Goal: Transaction & Acquisition: Purchase product/service

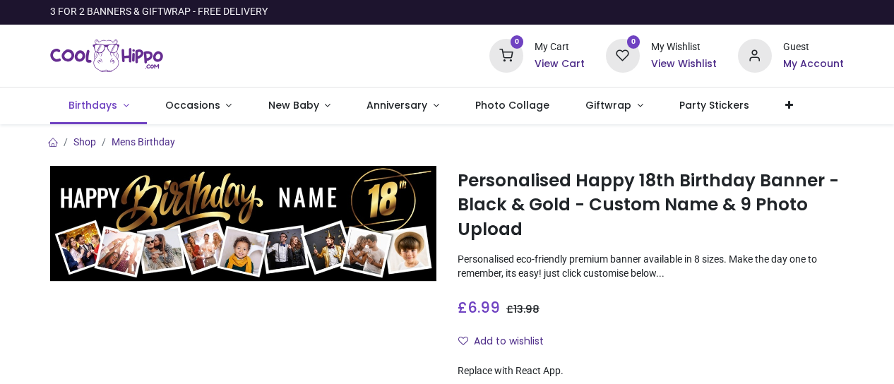
click at [123, 109] on link "Birthdays" at bounding box center [98, 106] width 97 height 37
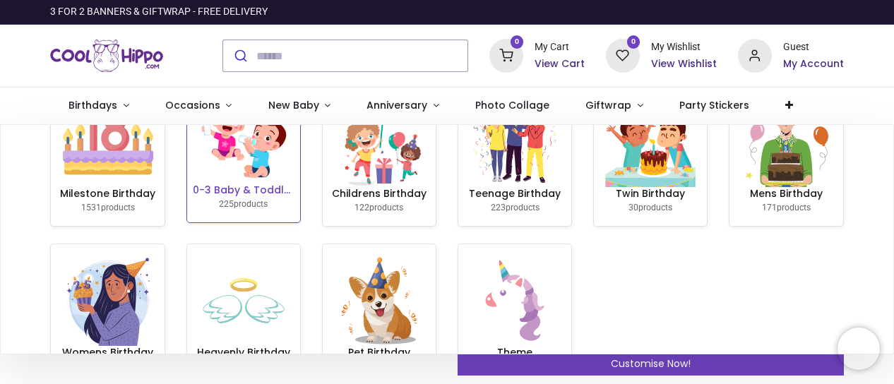
scroll to position [110, 0]
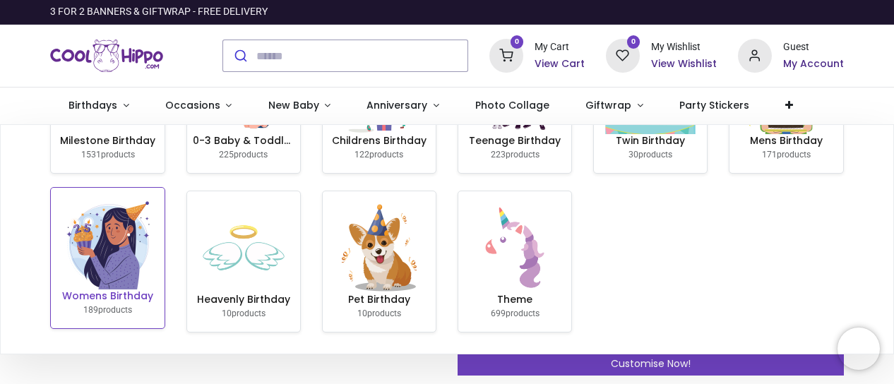
click at [121, 251] on img at bounding box center [108, 244] width 90 height 90
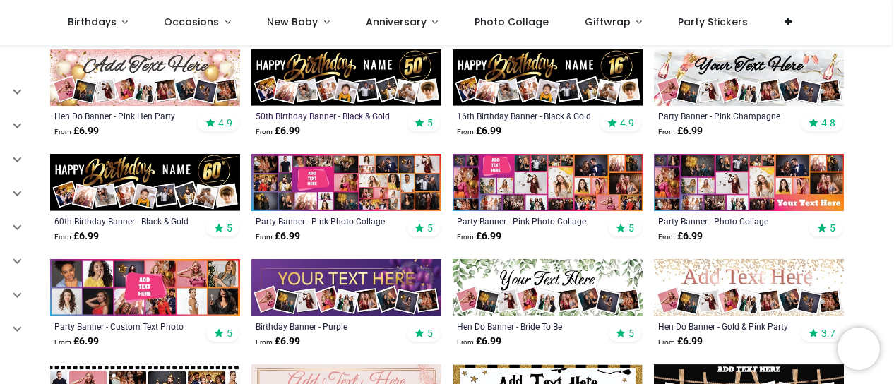
scroll to position [544, 0]
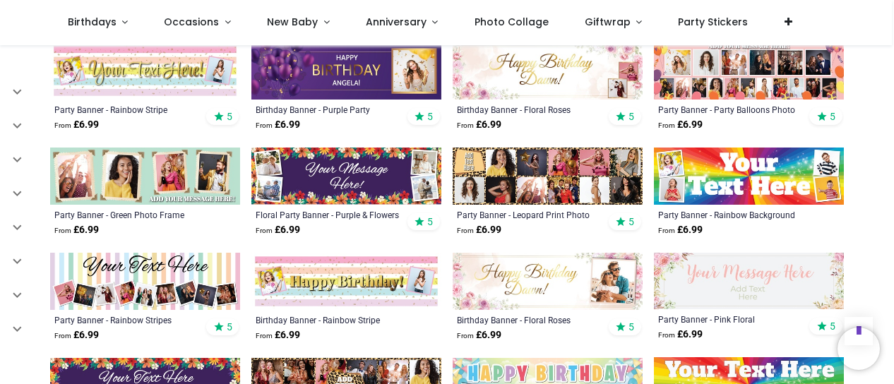
scroll to position [1392, 0]
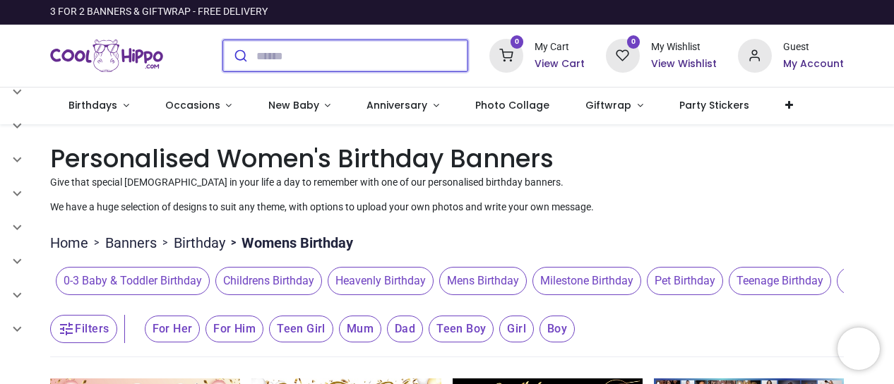
click at [311, 57] on input "search" at bounding box center [361, 55] width 211 height 31
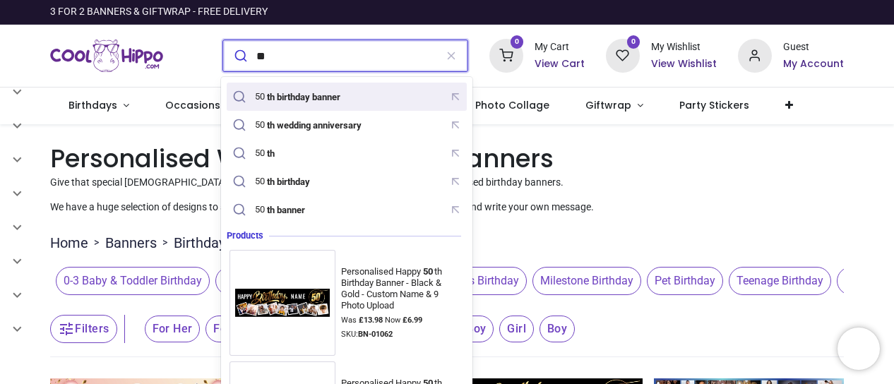
click at [300, 93] on mark "th birthday banner" at bounding box center [303, 97] width 77 height 14
type input "**********"
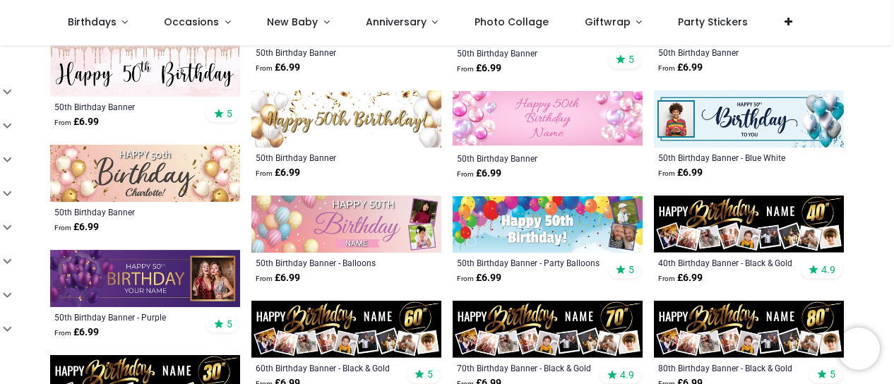
scroll to position [565, 0]
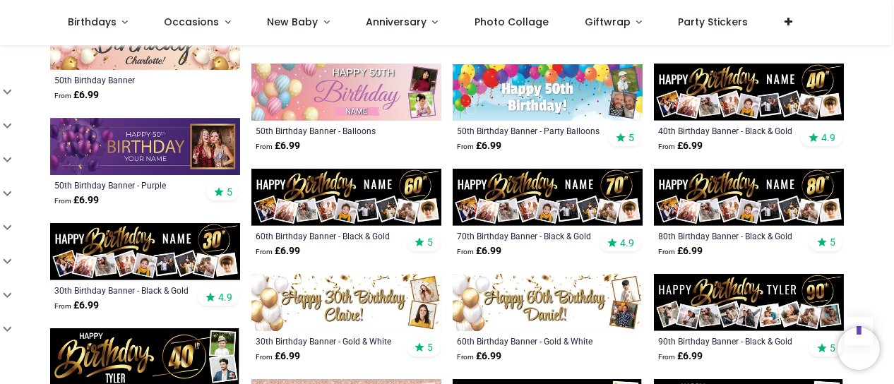
scroll to position [706, 0]
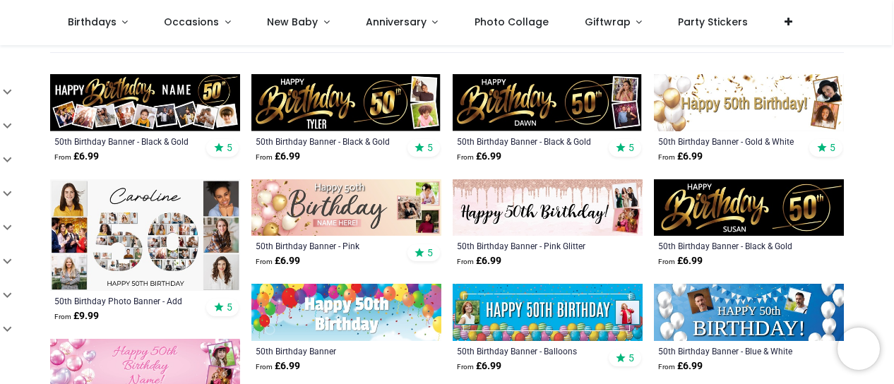
scroll to position [212, 0]
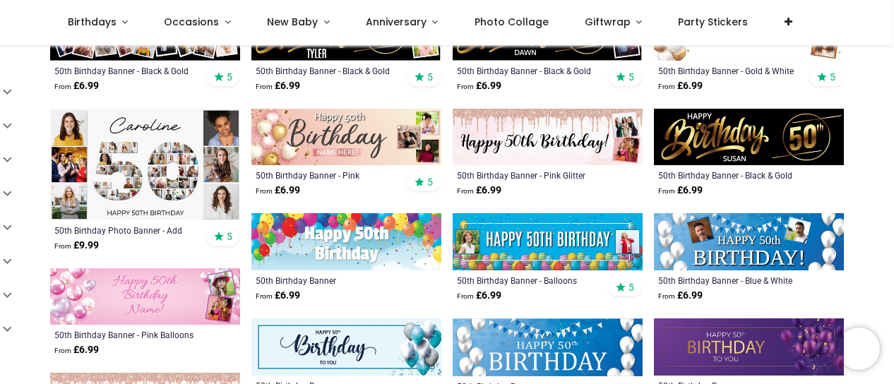
click at [126, 190] on img at bounding box center [145, 165] width 190 height 112
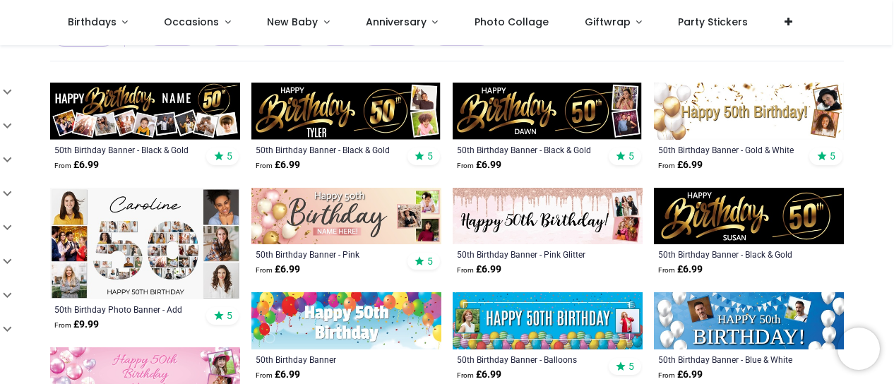
scroll to position [141, 0]
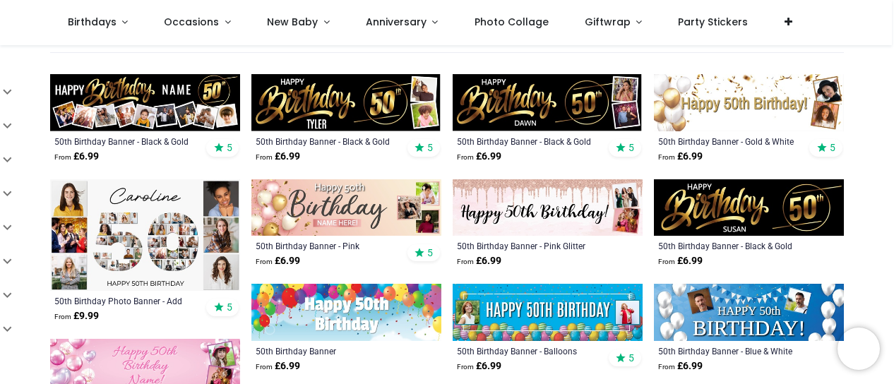
click at [174, 118] on img at bounding box center [145, 102] width 190 height 57
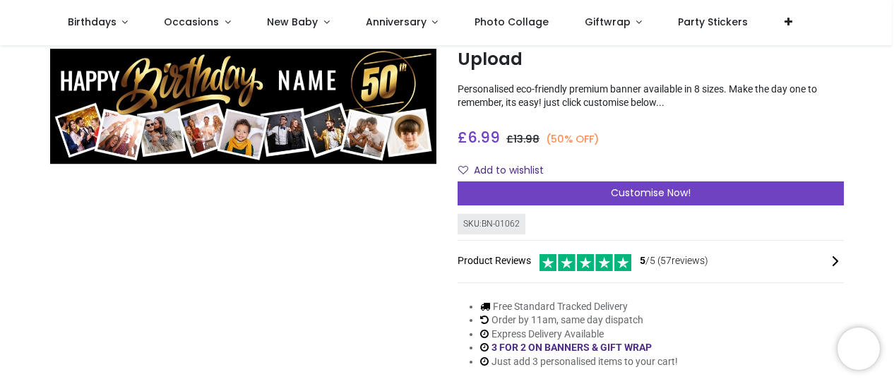
scroll to position [71, 0]
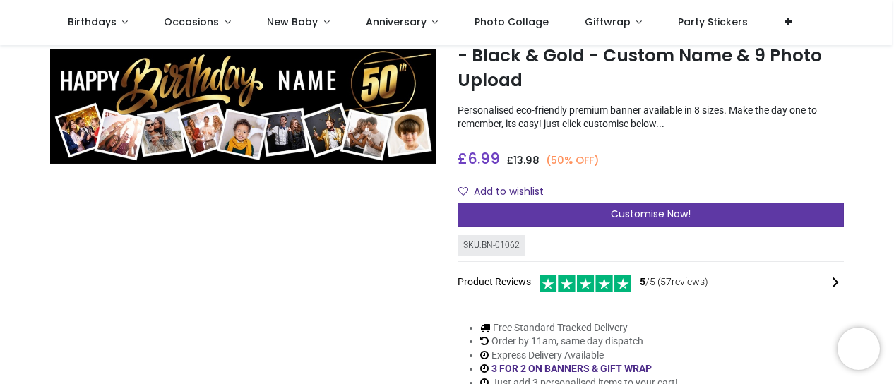
click at [576, 209] on div "Customise Now!" at bounding box center [651, 215] width 386 height 24
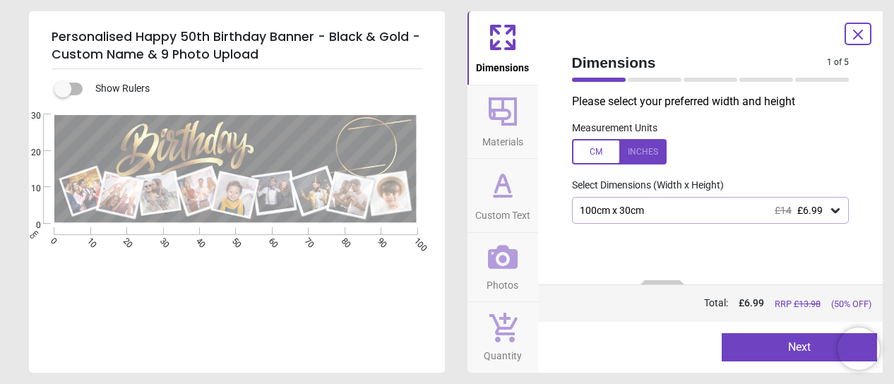
click at [723, 216] on div "100cm x 30cm £14 £6.99" at bounding box center [704, 211] width 251 height 12
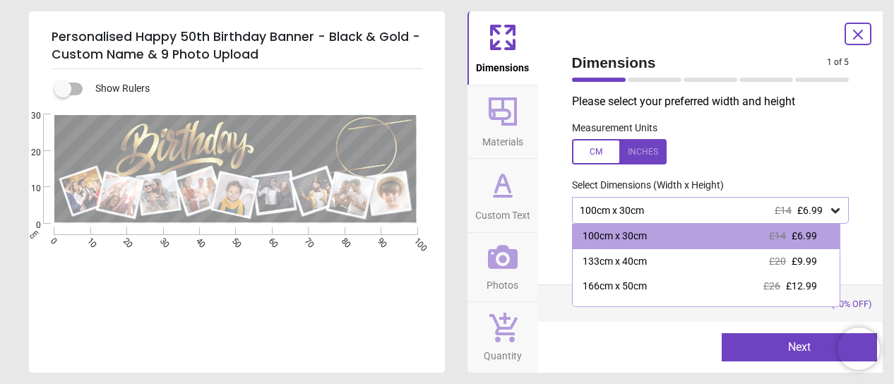
click at [723, 216] on div "100cm x 30cm £14 £6.99" at bounding box center [704, 211] width 251 height 12
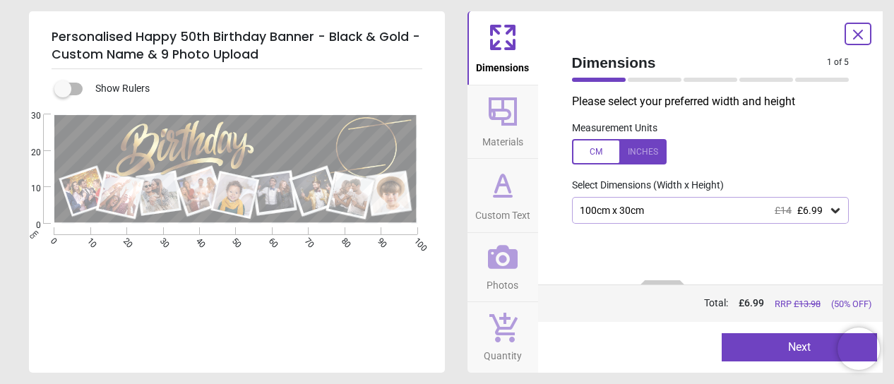
click at [644, 210] on div "100cm x 30cm £14 £6.99" at bounding box center [704, 211] width 251 height 12
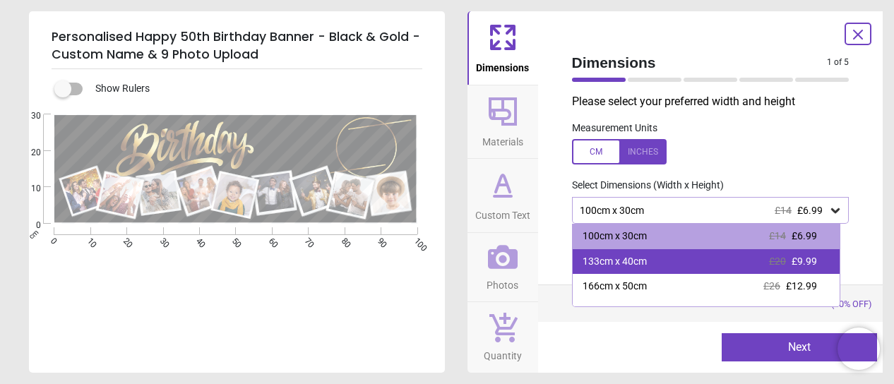
click at [634, 259] on div "133cm x 40cm" at bounding box center [615, 262] width 64 height 14
